Goal: Information Seeking & Learning: Learn about a topic

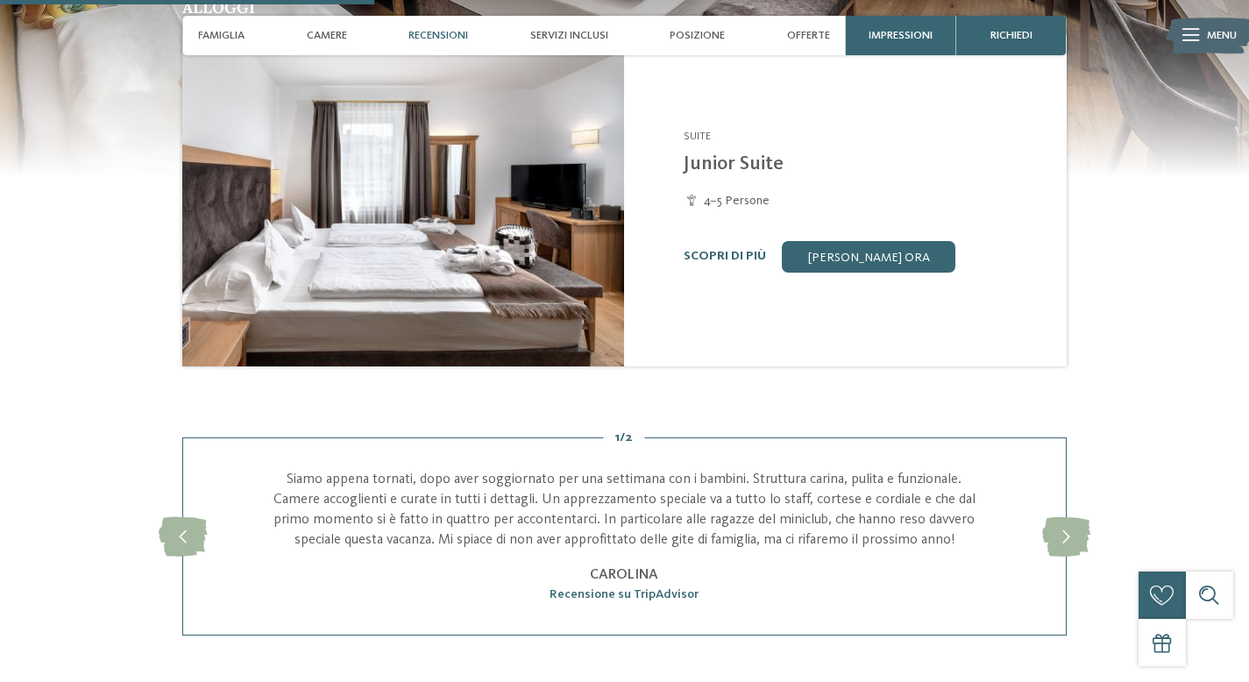
scroll to position [1577, 0]
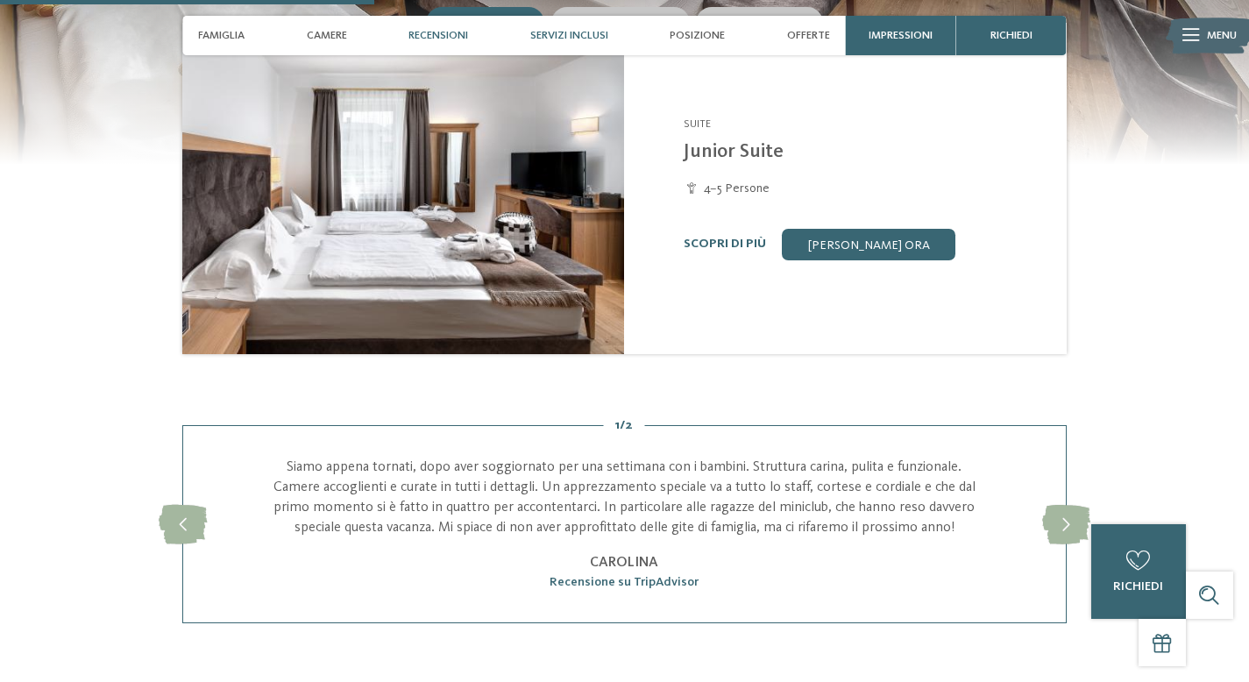
click at [592, 29] on span "Servizi inclusi" at bounding box center [569, 35] width 78 height 13
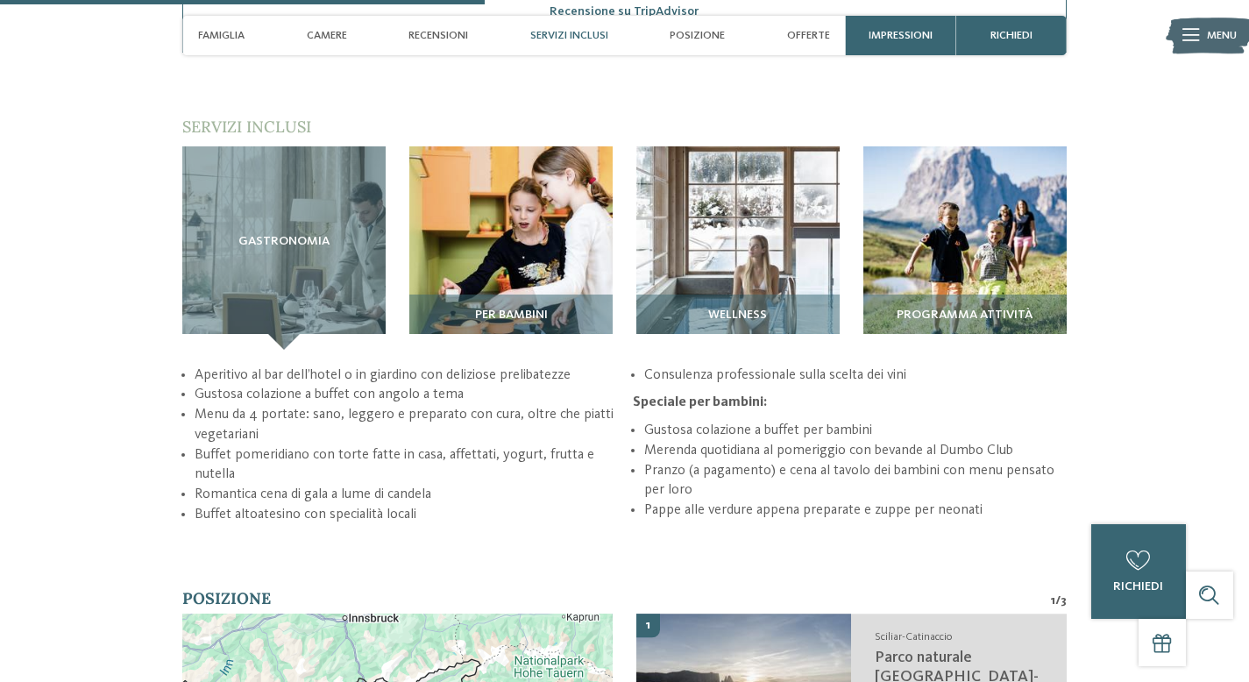
scroll to position [2148, 0]
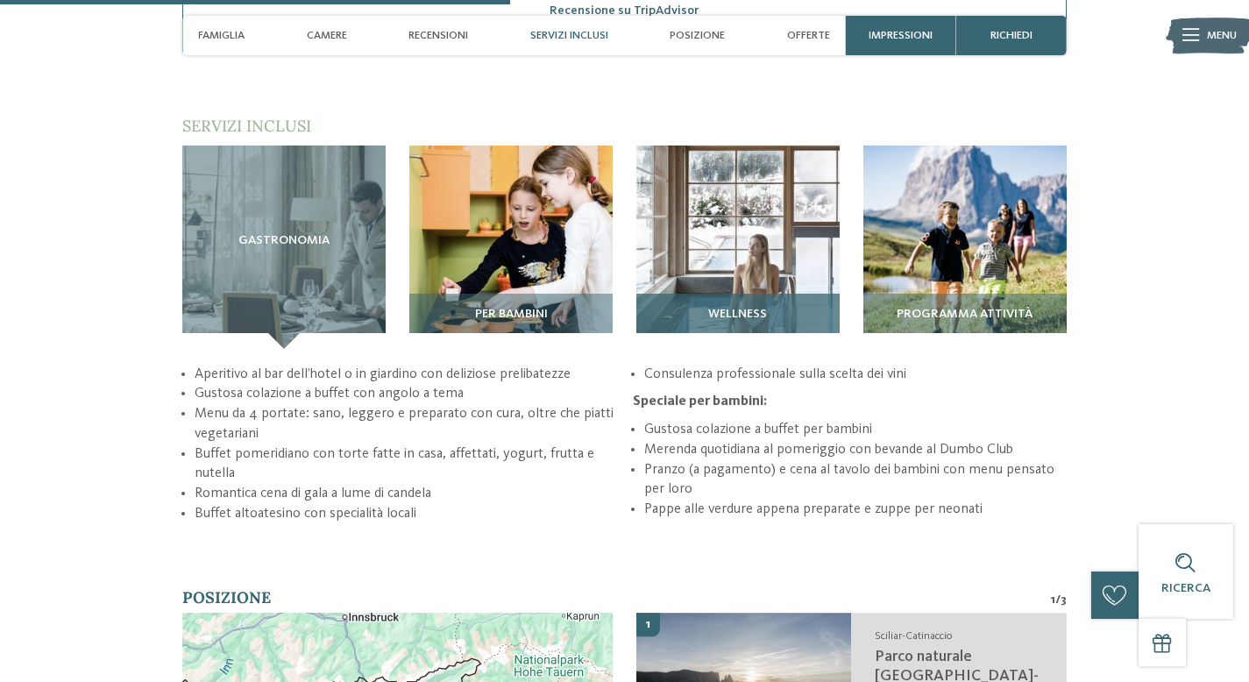
click at [720, 308] on span "Wellness" at bounding box center [737, 315] width 59 height 14
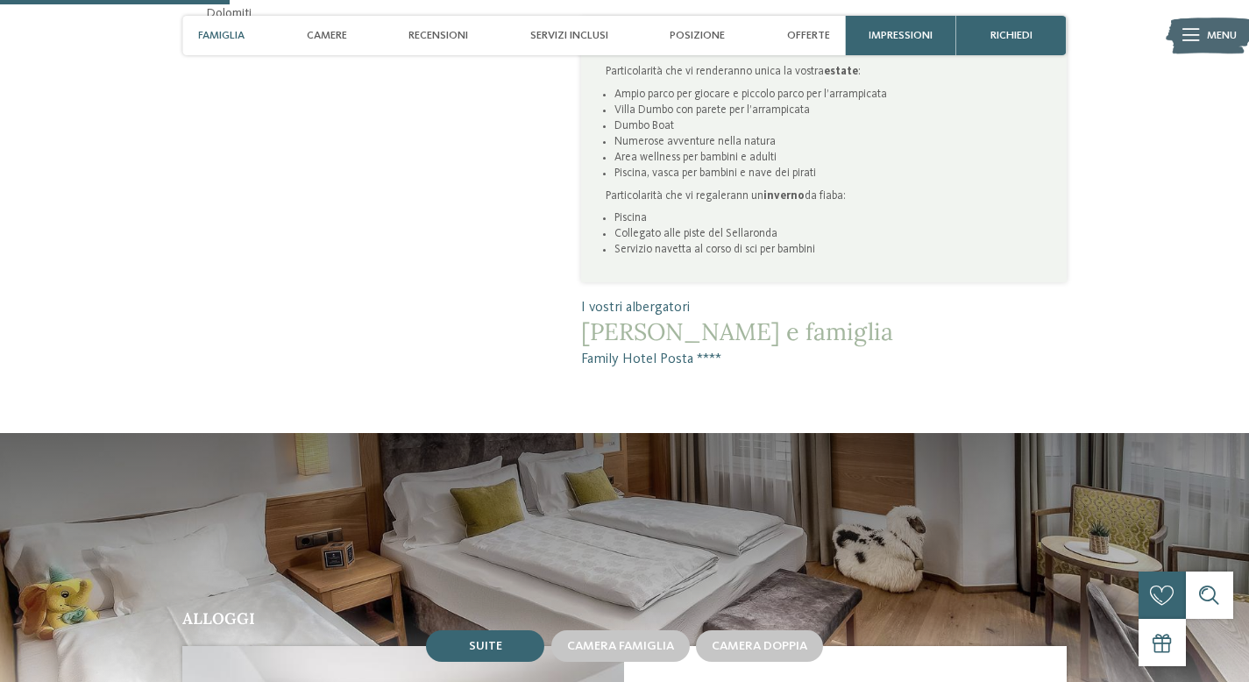
scroll to position [949, 0]
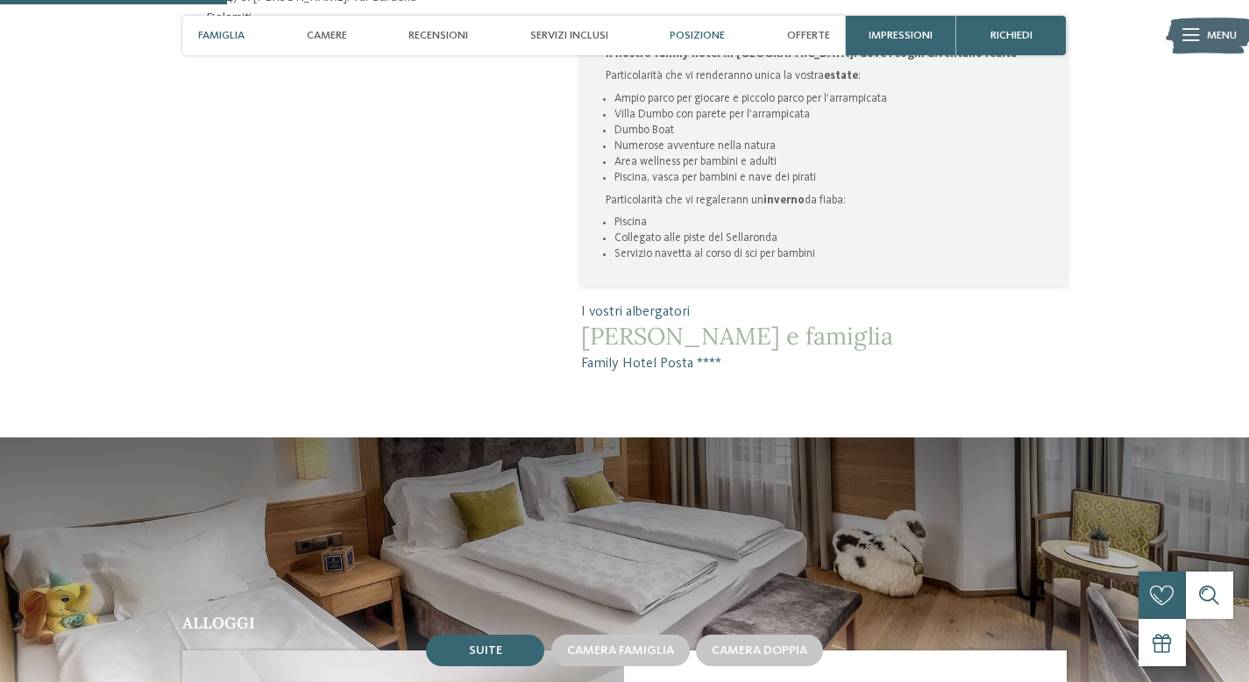
click at [693, 31] on span "Posizione" at bounding box center [697, 35] width 55 height 13
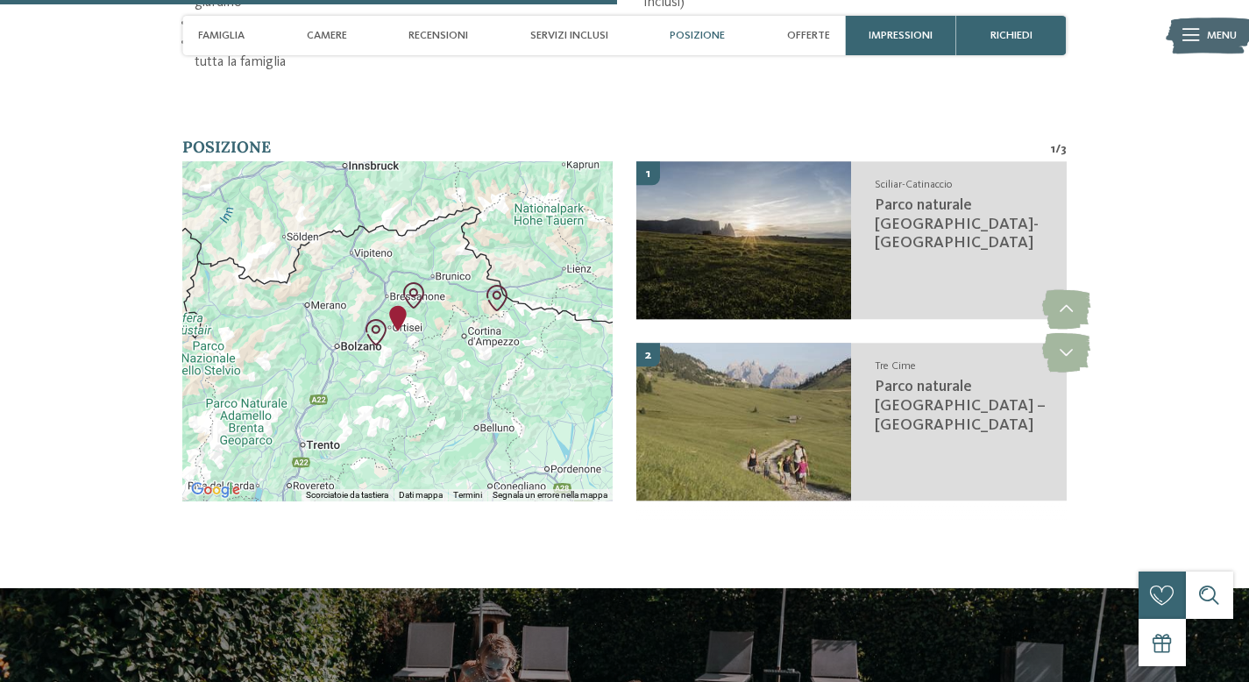
scroll to position [2579, 0]
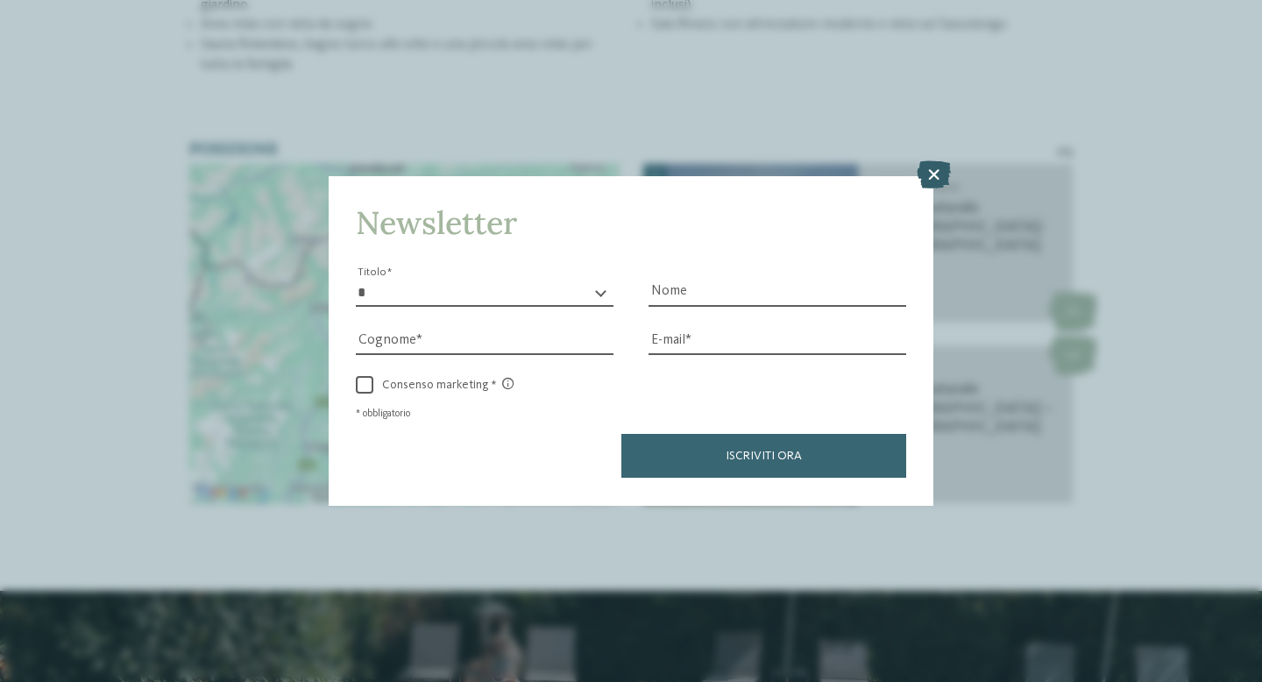
click at [932, 179] on icon at bounding box center [934, 175] width 34 height 28
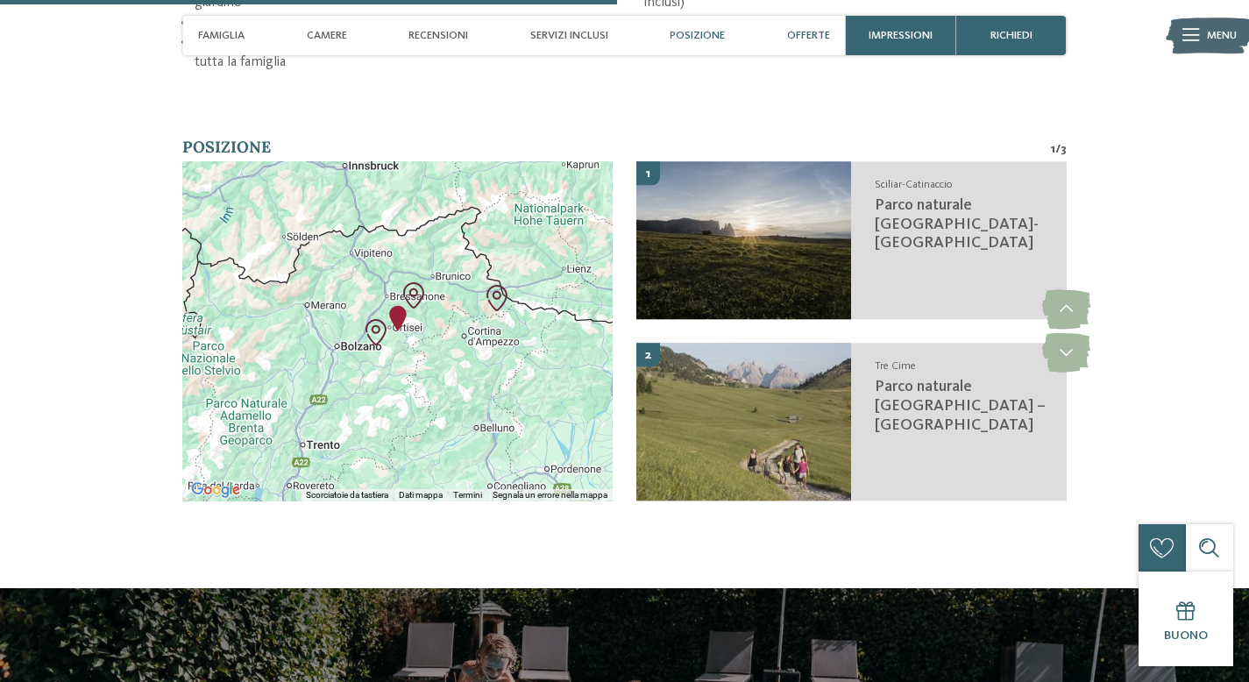
click at [807, 32] on span "Offerte" at bounding box center [808, 35] width 43 height 13
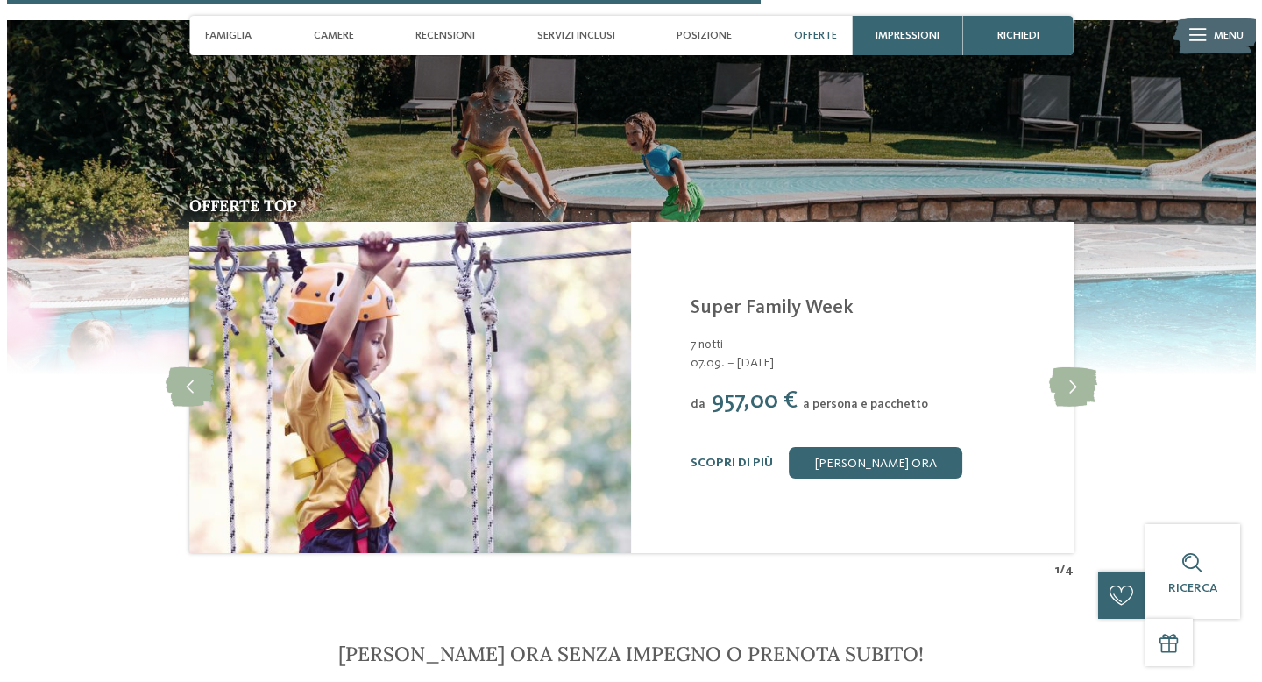
scroll to position [3148, 0]
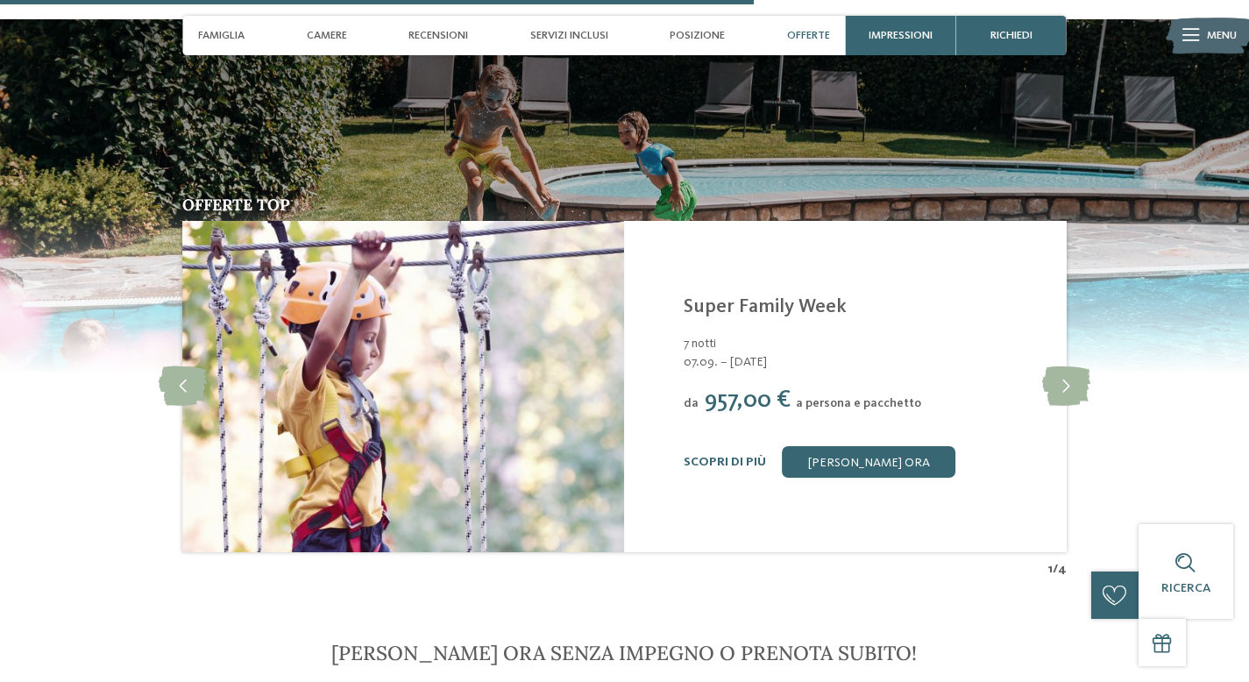
click at [743, 446] on div "Scopri di più Richiedi ora" at bounding box center [865, 462] width 363 height 32
click at [739, 456] on link "Scopri di più" at bounding box center [725, 462] width 82 height 12
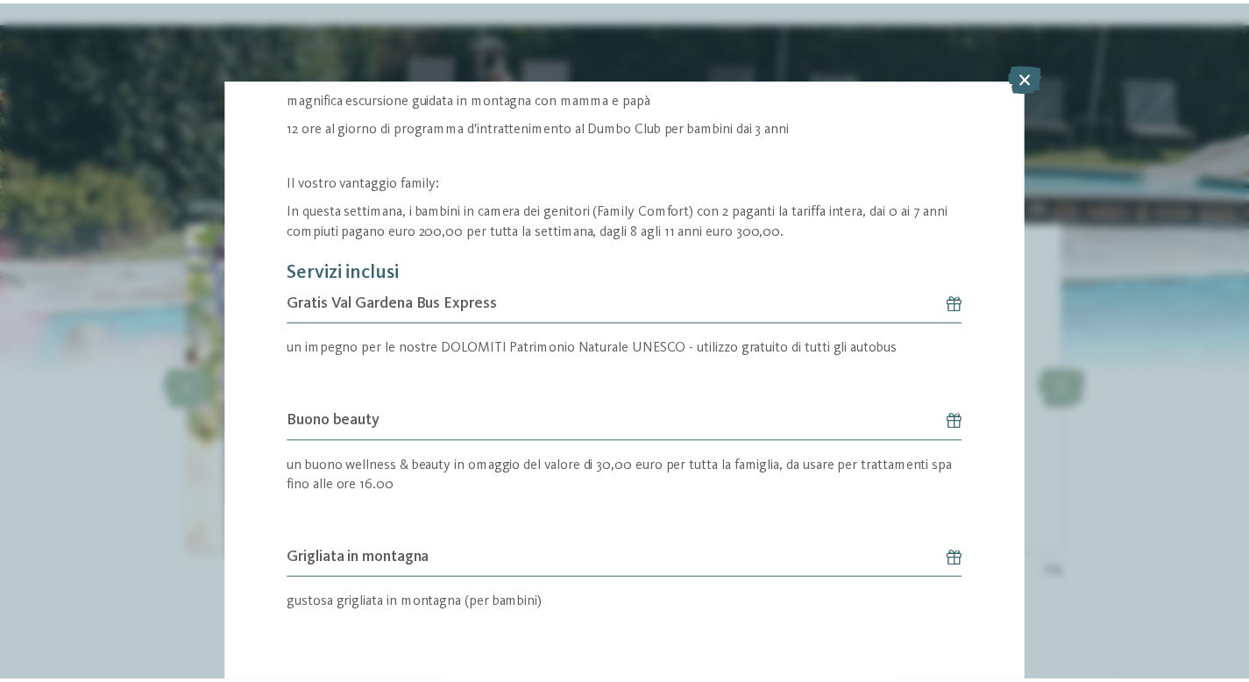
scroll to position [463, 0]
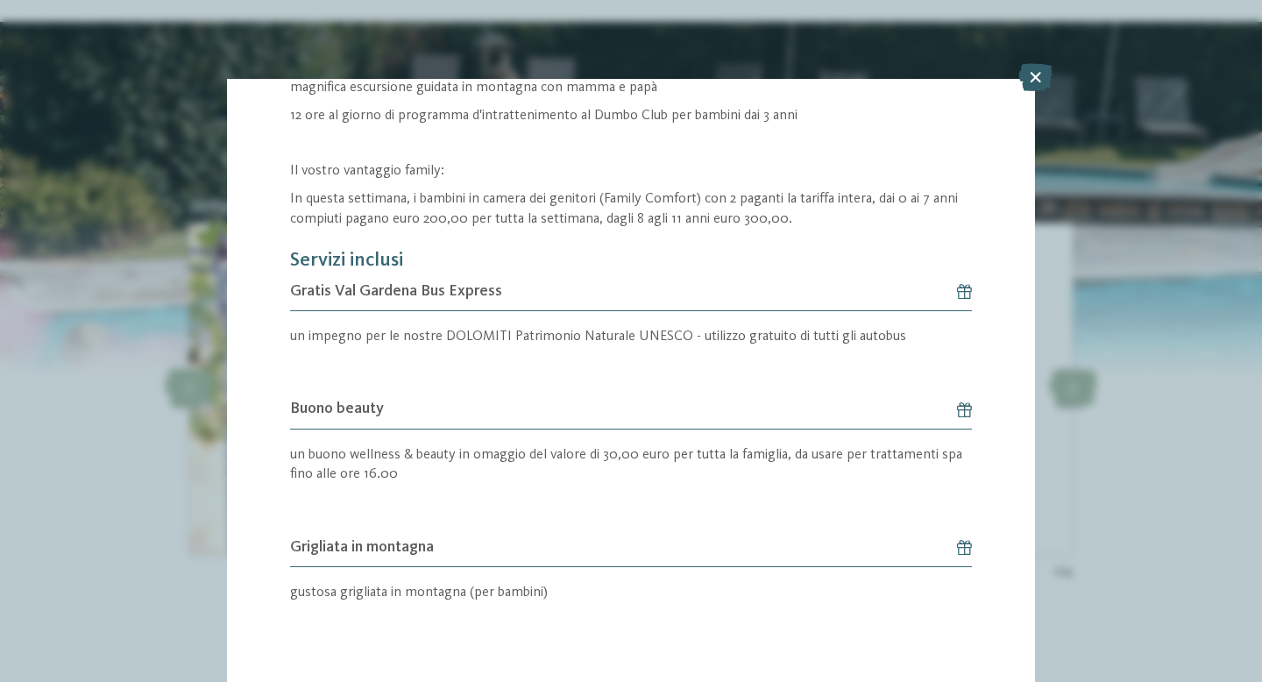
click at [1039, 80] on icon at bounding box center [1035, 77] width 34 height 28
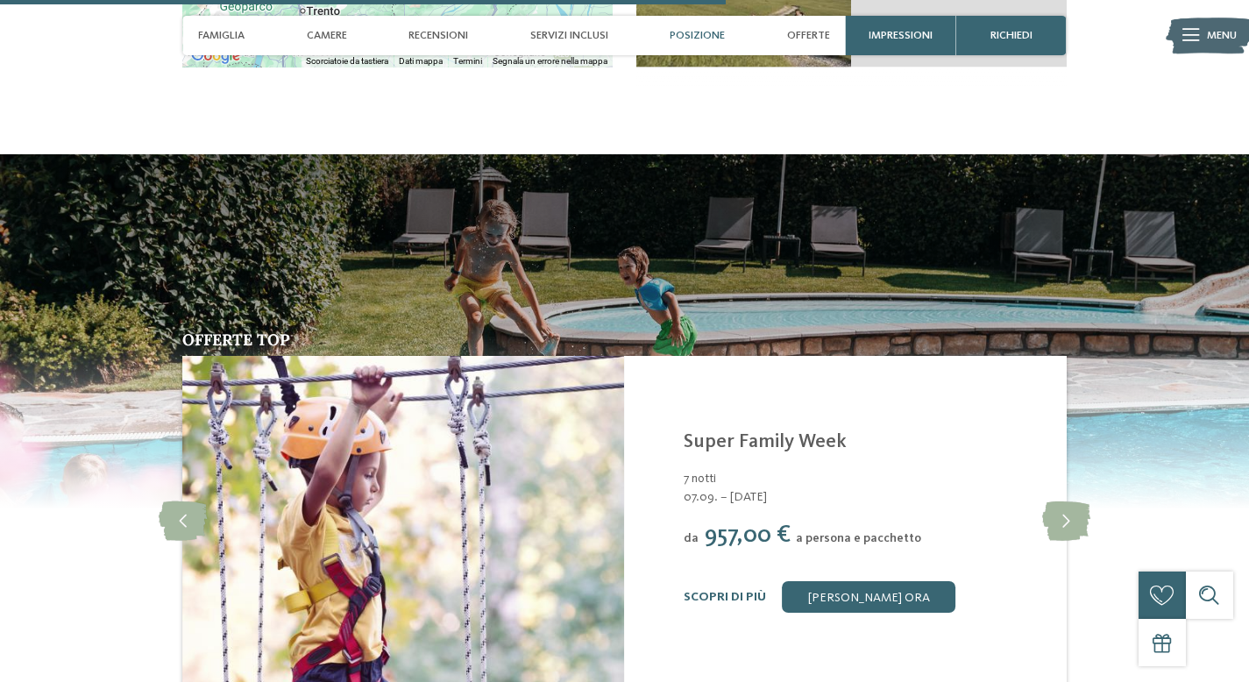
scroll to position [2803, 0]
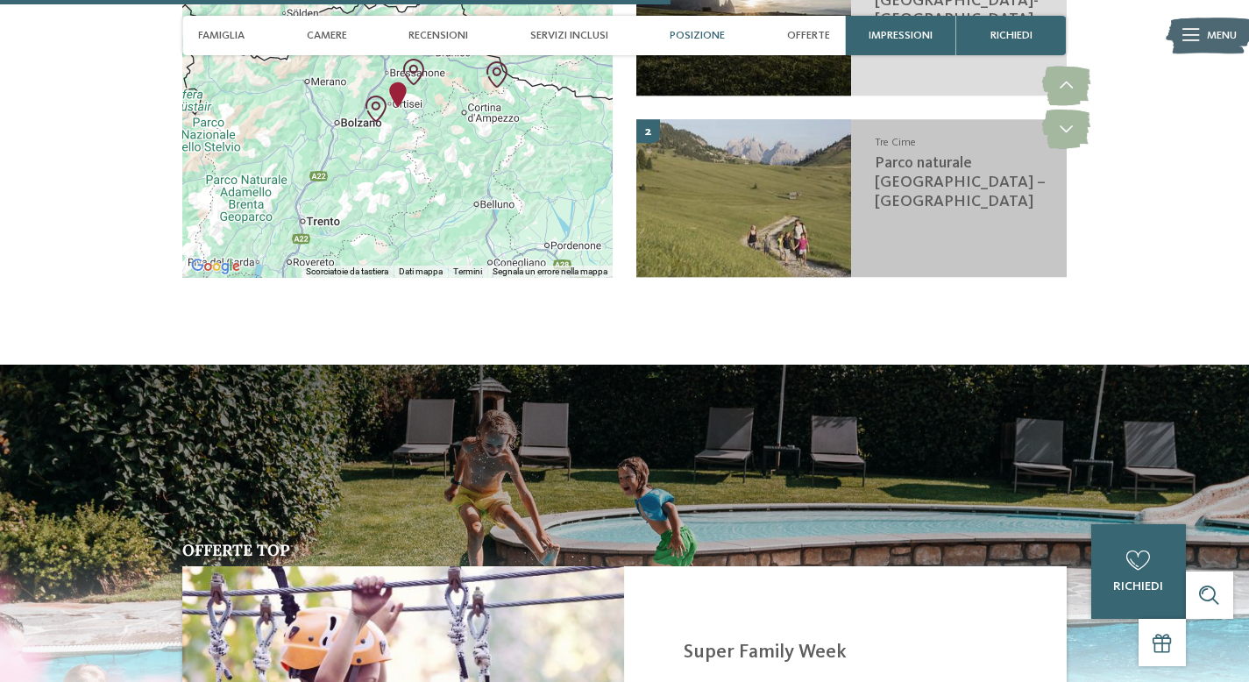
click at [1039, 222] on div "Tre Cime Parco naturale [GEOGRAPHIC_DATA] – [GEOGRAPHIC_DATA]" at bounding box center [958, 199] width 215 height 158
